Goal: Information Seeking & Learning: Learn about a topic

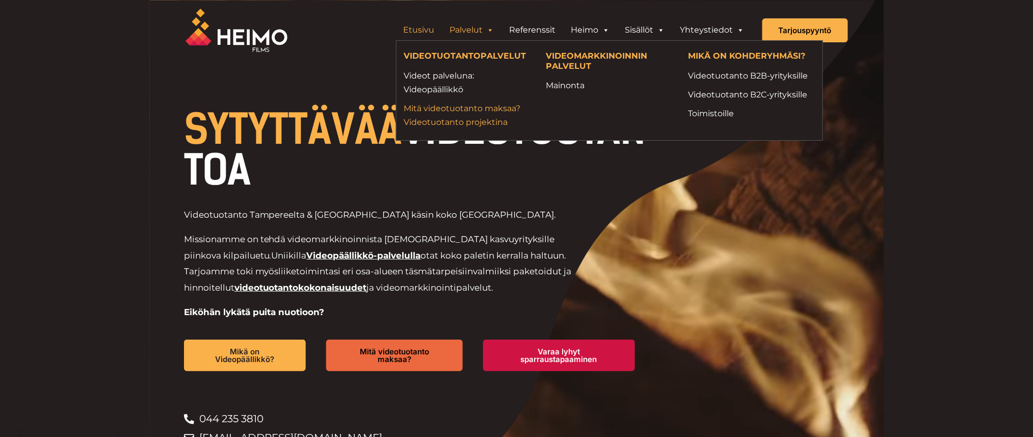
click at [452, 111] on link "Mitä videotuotanto maksaa? Videotuotanto projektina" at bounding box center [467, 115] width 127 height 28
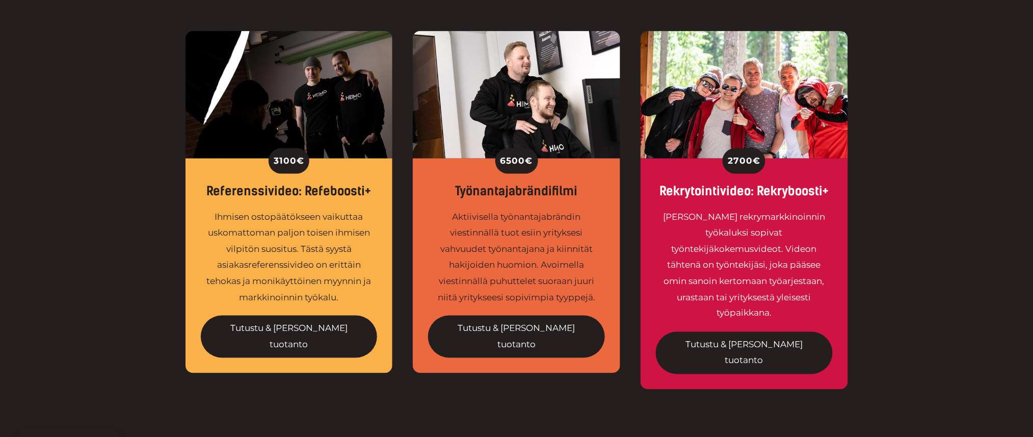
scroll to position [394, 0]
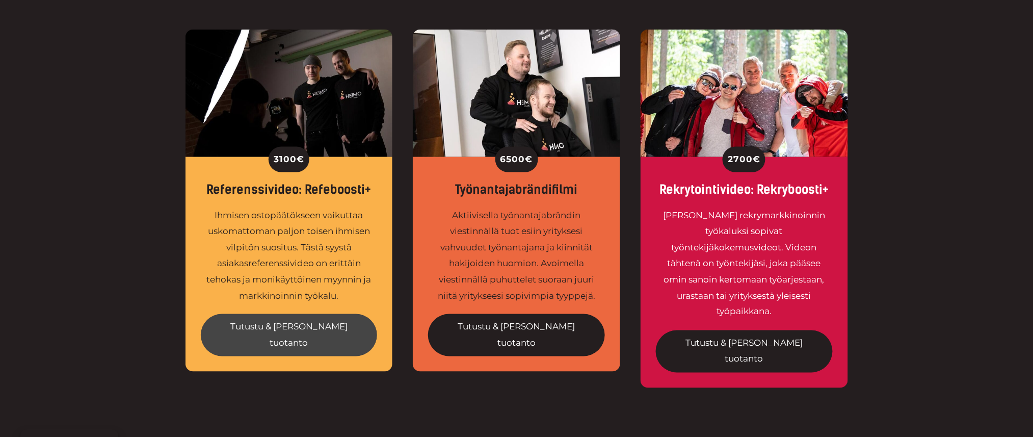
click at [277, 325] on link "Tutustu & tilaa tuotanto" at bounding box center [289, 335] width 177 height 42
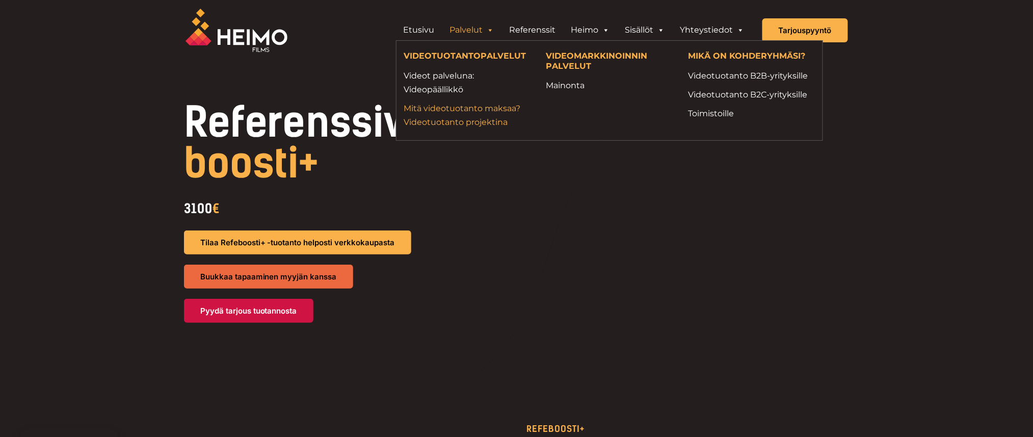
click at [461, 106] on link "Mitä videotuotanto maksaa? Videotuotanto projektina" at bounding box center [467, 115] width 127 height 28
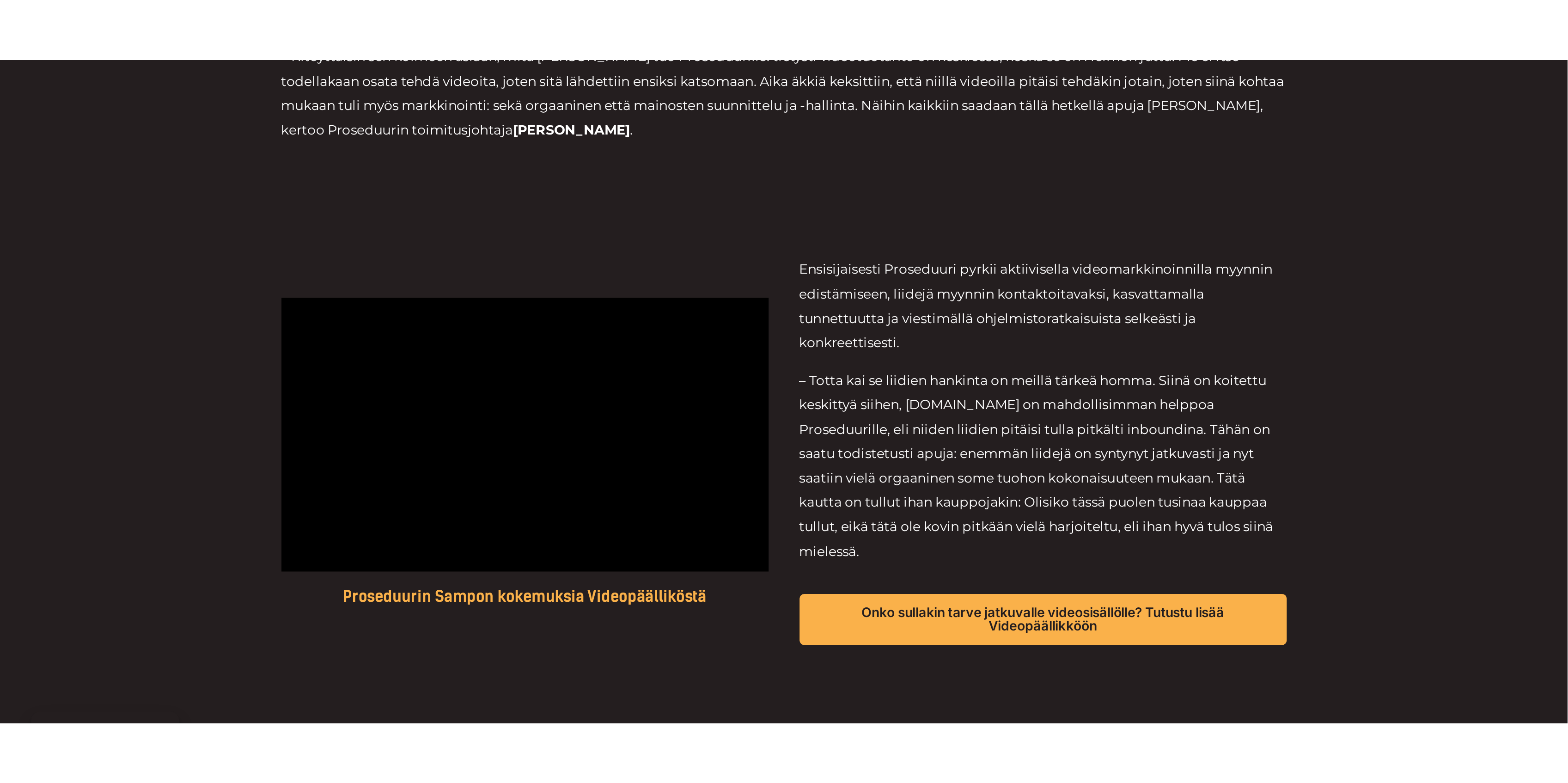
scroll to position [425, 0]
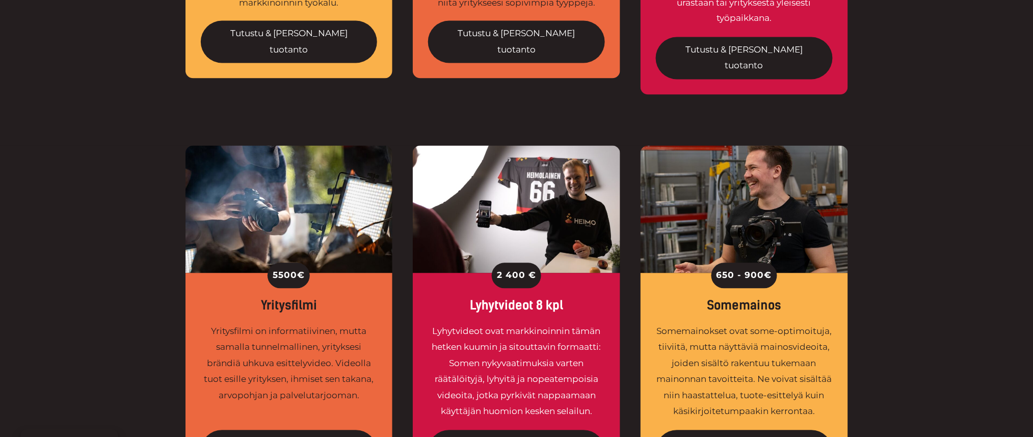
scroll to position [692, 0]
